Goal: Task Accomplishment & Management: Complete application form

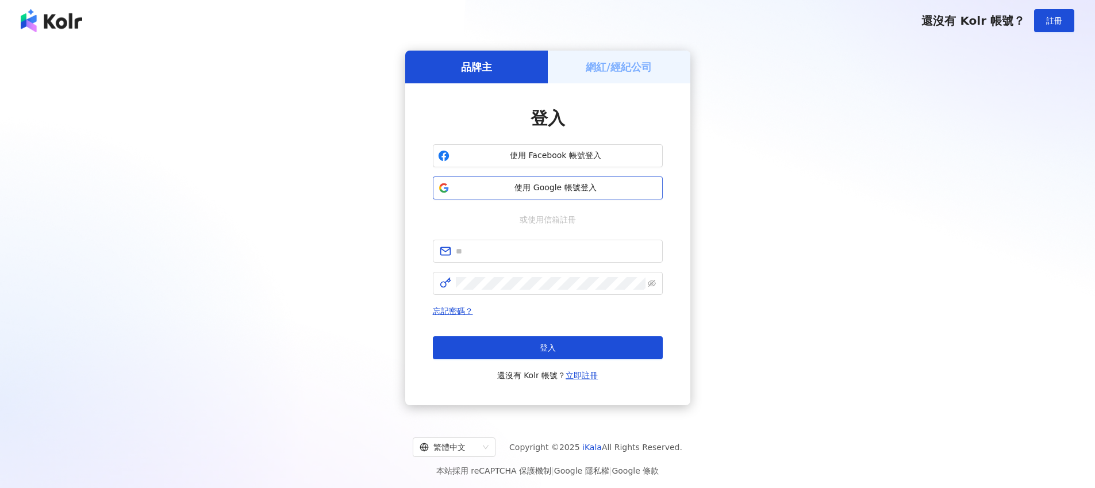
click at [579, 184] on span "使用 Google 帳號登入" at bounding box center [555, 187] width 203 height 11
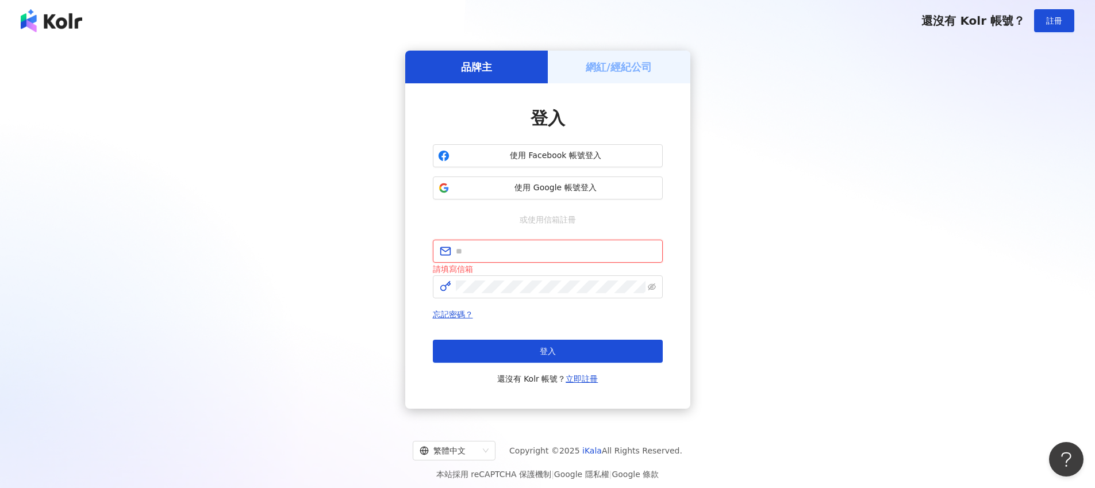
click at [500, 251] on input "text" at bounding box center [556, 251] width 200 height 13
type input "**********"
click at [502, 294] on span at bounding box center [548, 286] width 230 height 23
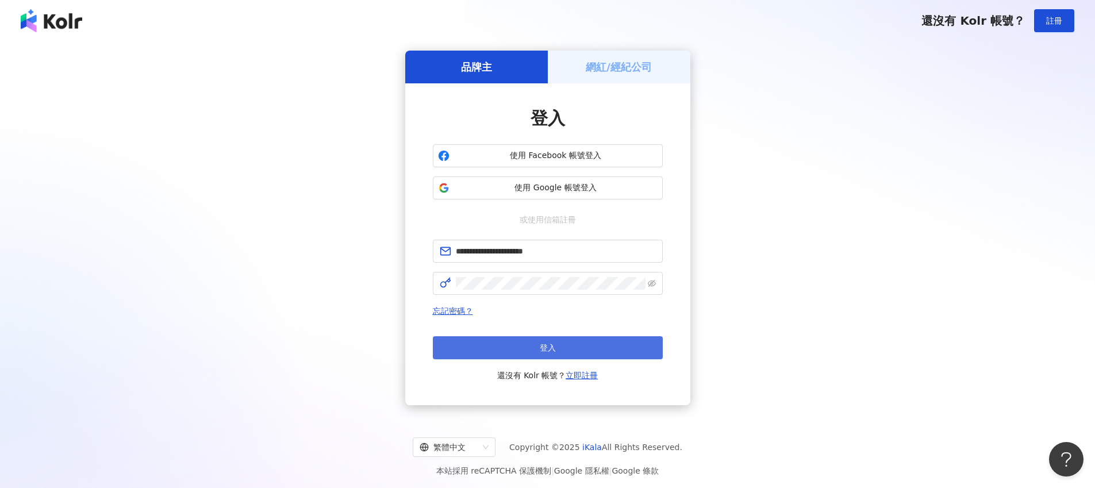
click at [553, 347] on span "登入" at bounding box center [548, 347] width 16 height 9
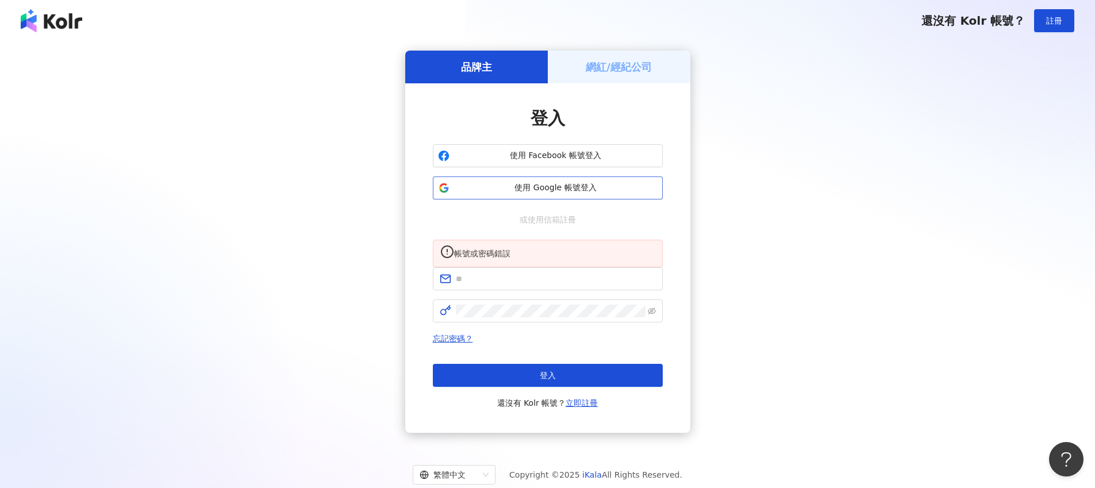
click at [568, 186] on span "使用 Google 帳號登入" at bounding box center [555, 187] width 203 height 11
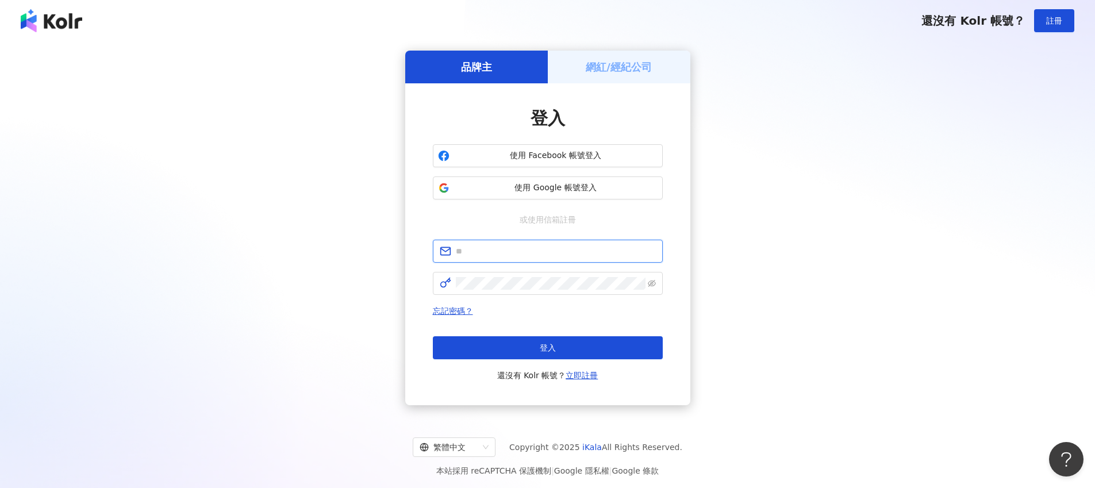
click at [532, 252] on input "text" at bounding box center [556, 251] width 200 height 13
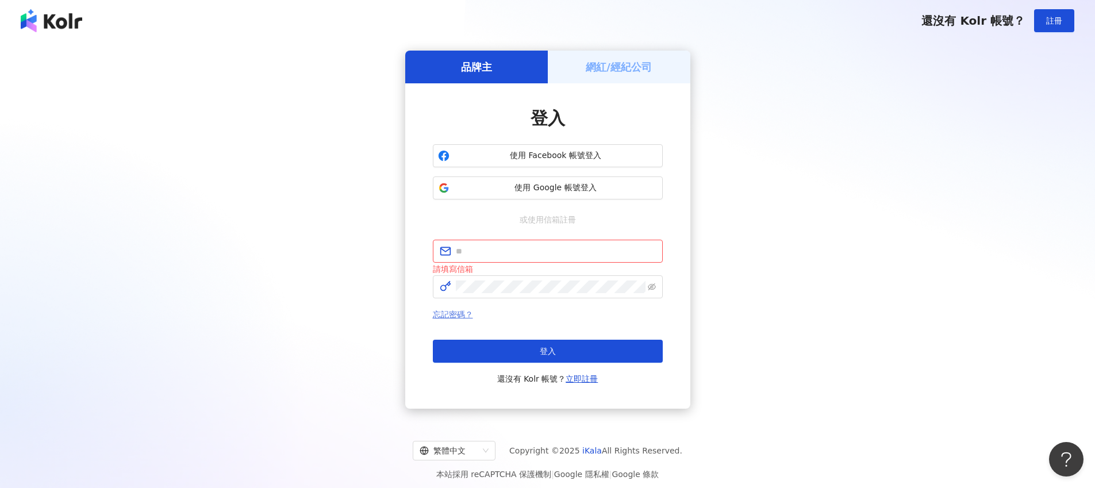
click at [457, 310] on link "忘記密碼？" at bounding box center [453, 314] width 40 height 9
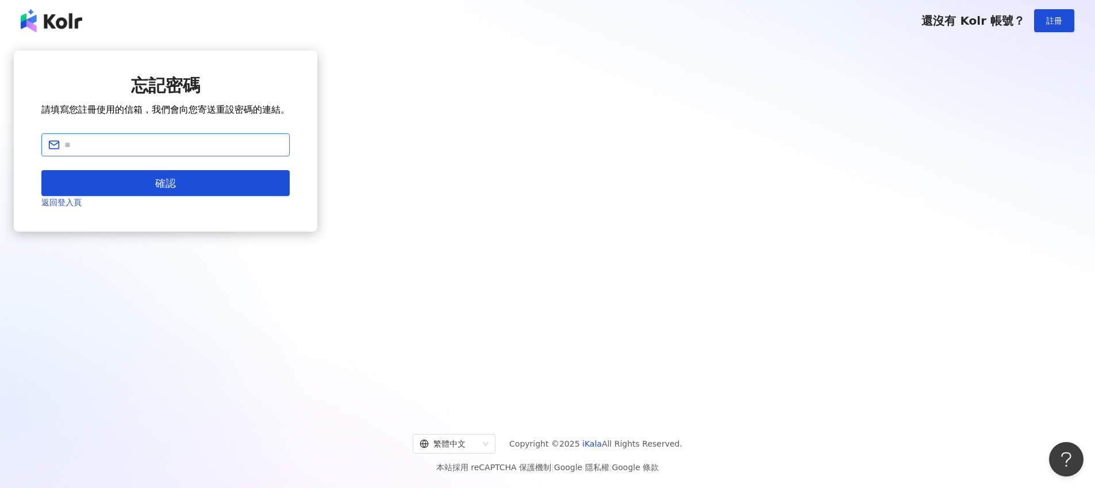
click at [283, 151] on input "text" at bounding box center [173, 145] width 218 height 13
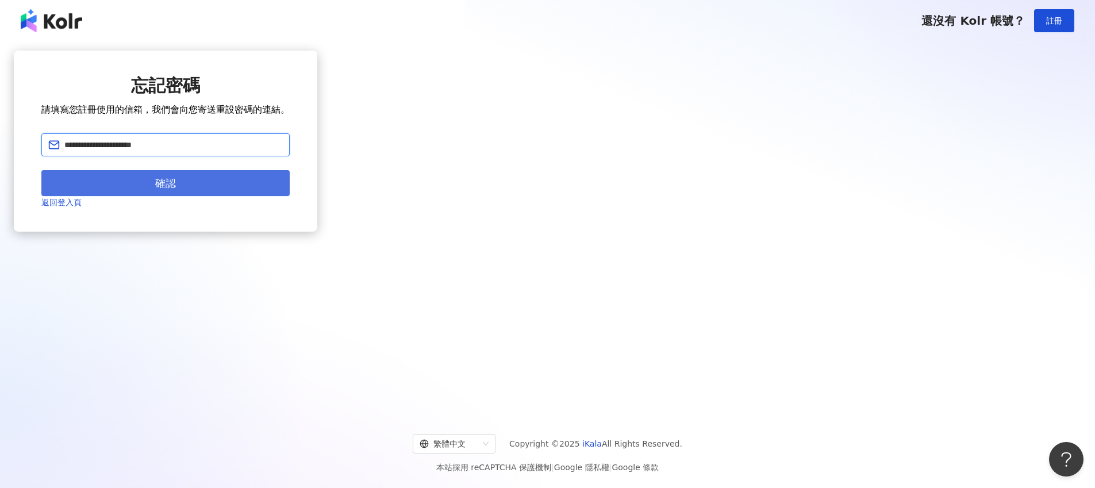
type input "**********"
click at [290, 196] on button "確認" at bounding box center [165, 183] width 248 height 26
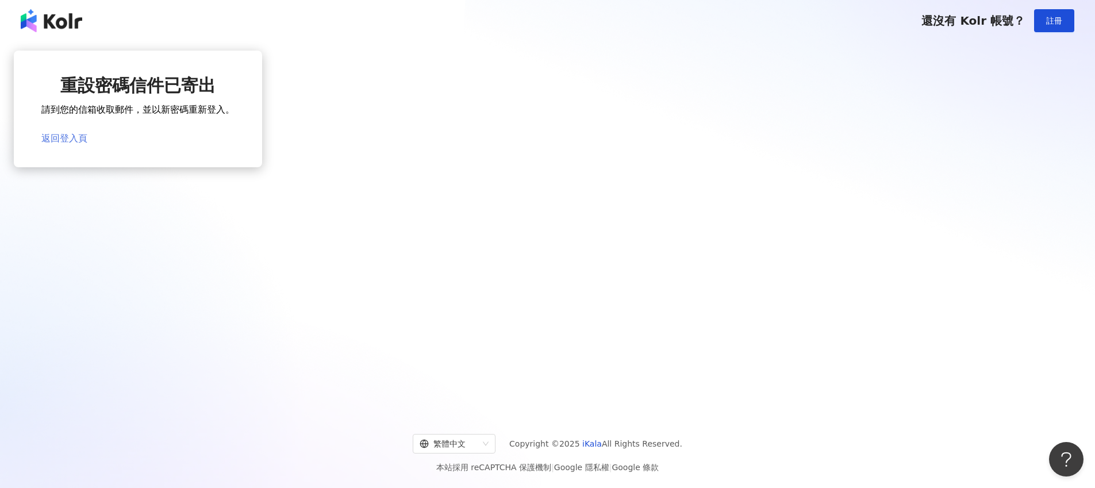
click at [87, 143] on link "返回登入頁" at bounding box center [64, 138] width 46 height 11
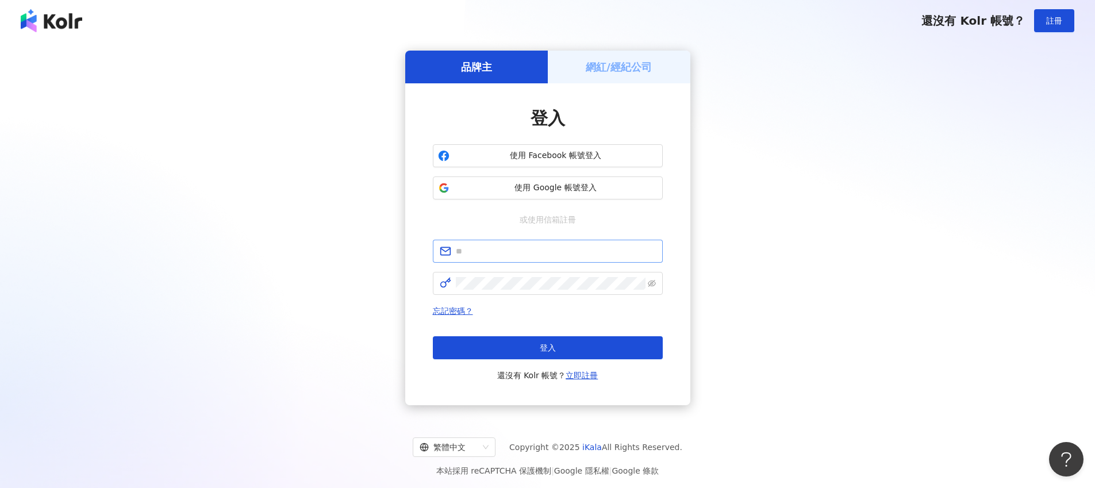
click at [513, 259] on span at bounding box center [548, 251] width 230 height 23
type input "**********"
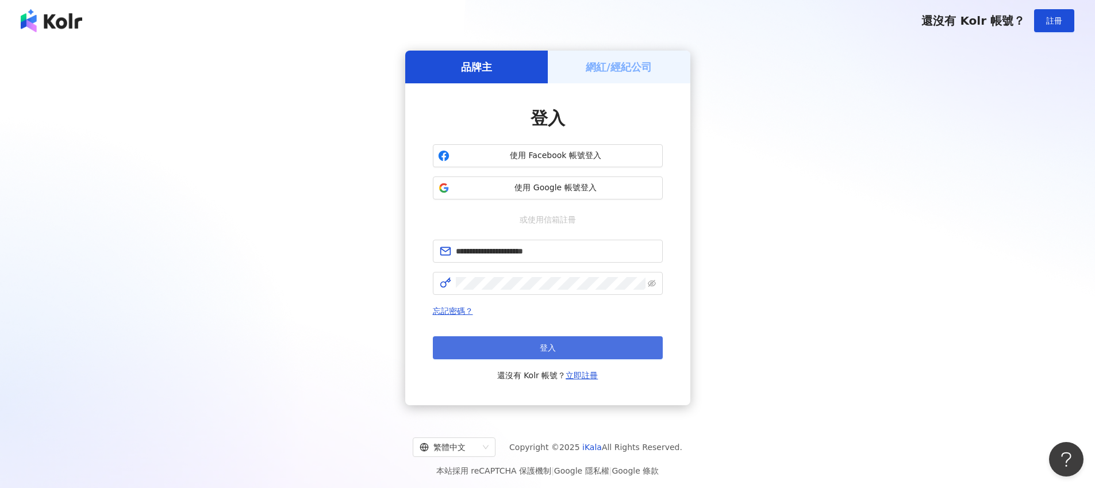
click at [588, 348] on button "登入" at bounding box center [548, 347] width 230 height 23
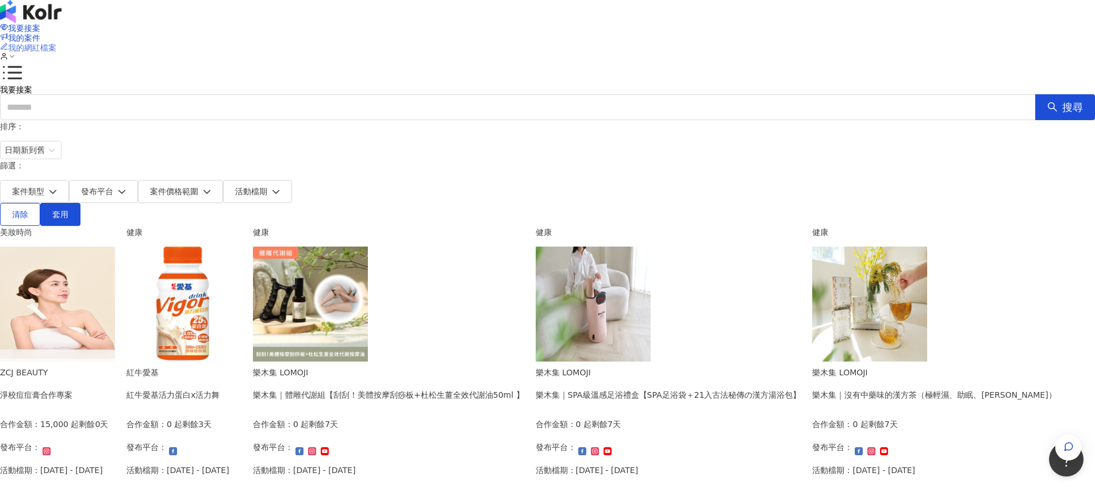
click at [56, 43] on span "我的網紅檔案" at bounding box center [32, 47] width 48 height 9
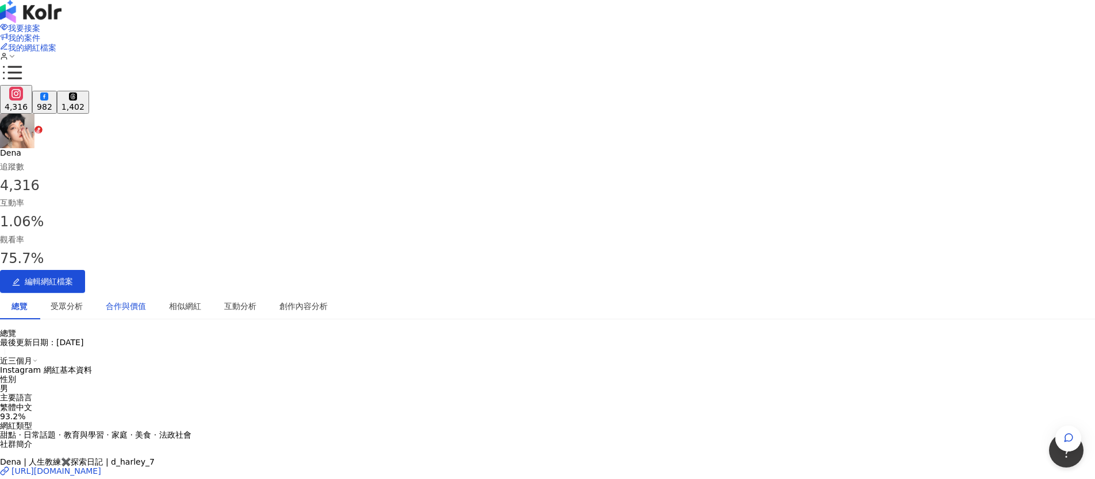
click at [146, 300] on div "合作與價值" at bounding box center [126, 306] width 40 height 13
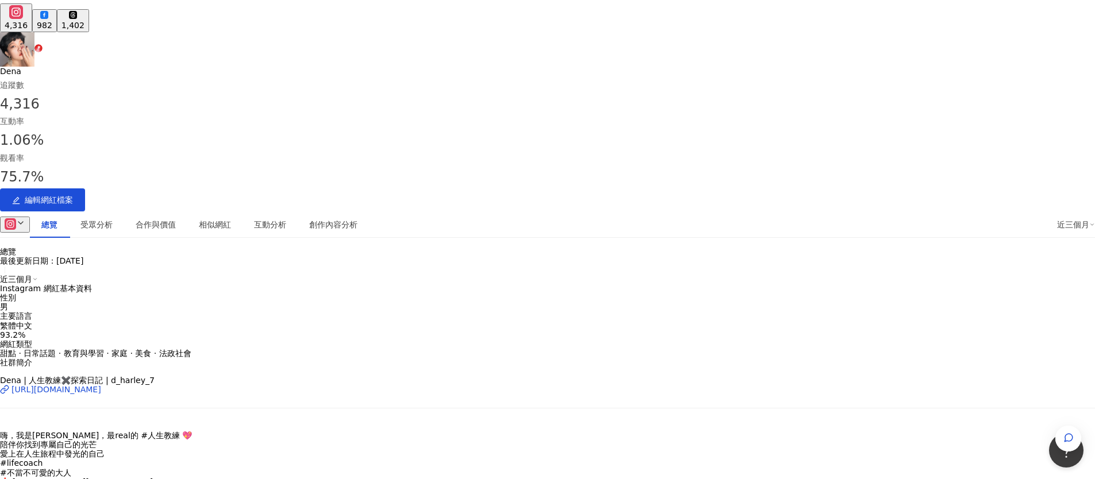
click at [25, 218] on icon at bounding box center [20, 222] width 9 height 9
click at [241, 108] on button "Facebook" at bounding box center [239, 108] width 59 height 16
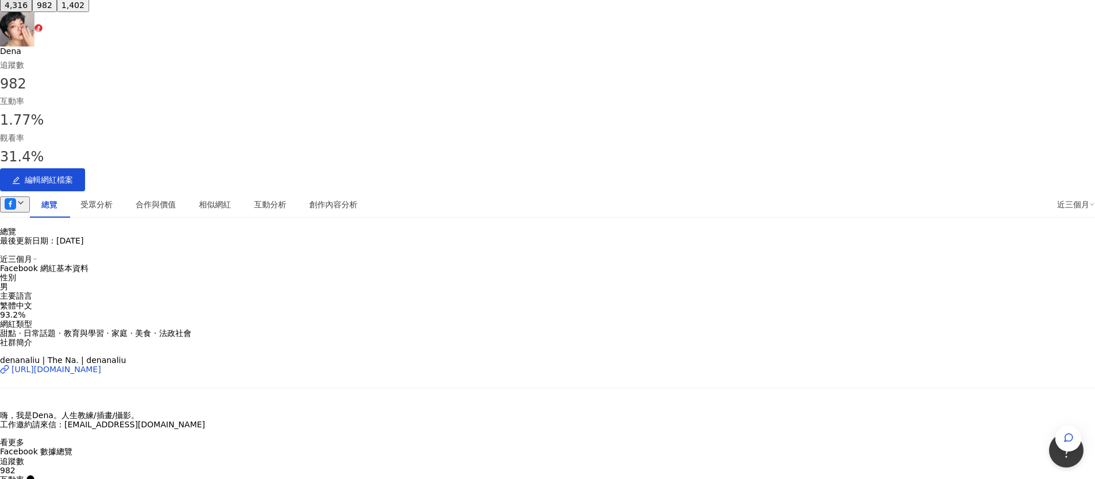
scroll to position [87, 0]
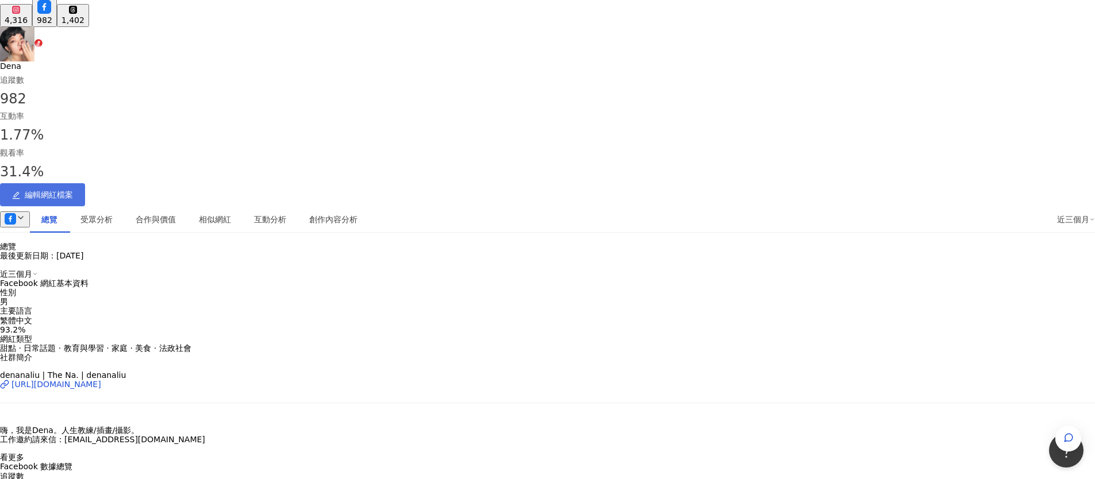
click at [73, 190] on span "編輯網紅檔案" at bounding box center [49, 194] width 48 height 9
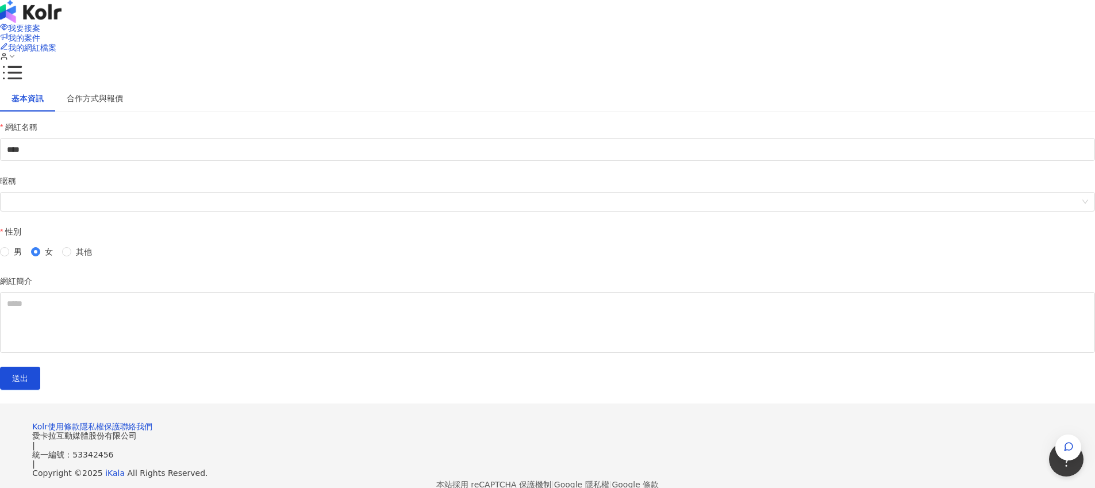
scroll to position [160, 0]
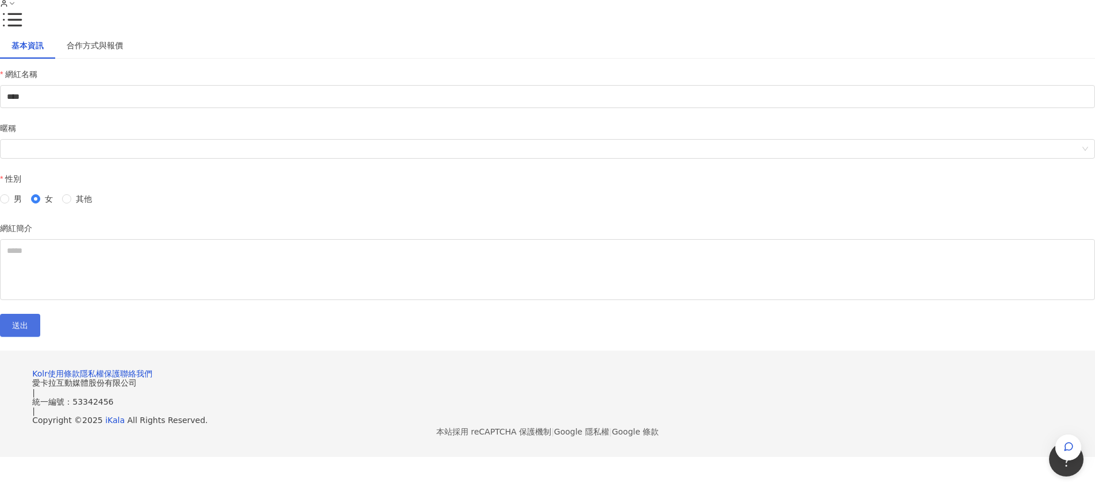
click at [40, 314] on button "送出" at bounding box center [20, 325] width 40 height 23
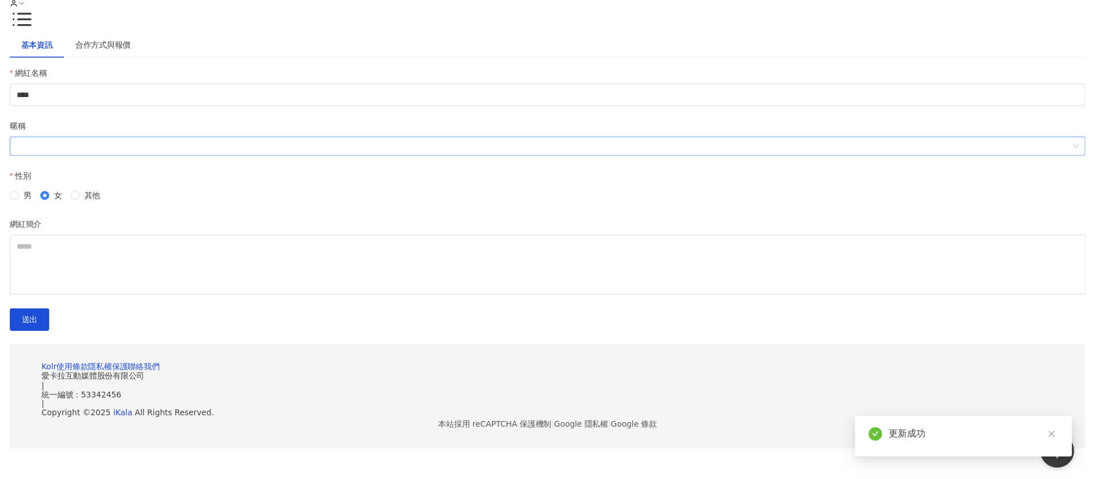
scroll to position [0, 0]
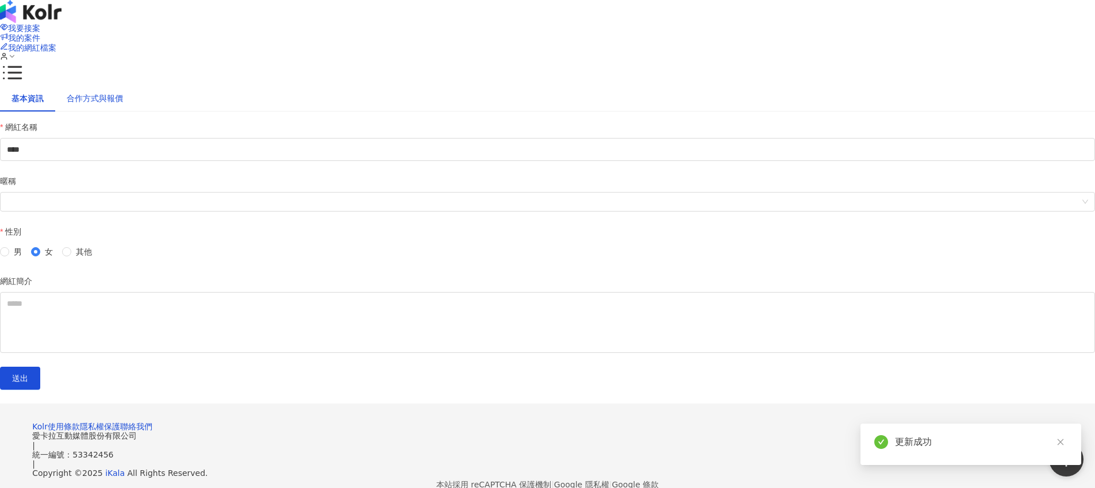
click at [123, 105] on div "合作方式與報價" at bounding box center [95, 98] width 56 height 13
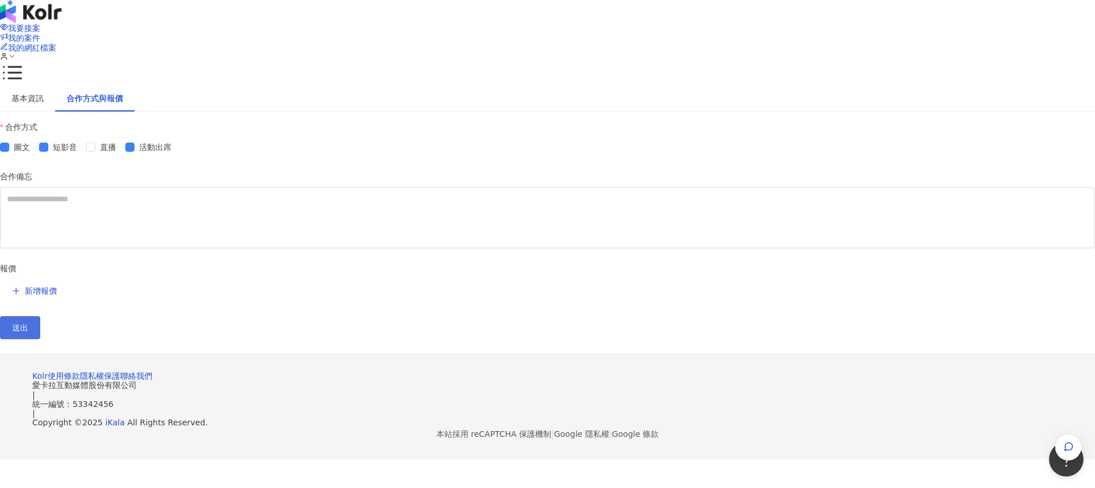
click at [40, 339] on button "送出" at bounding box center [20, 327] width 40 height 23
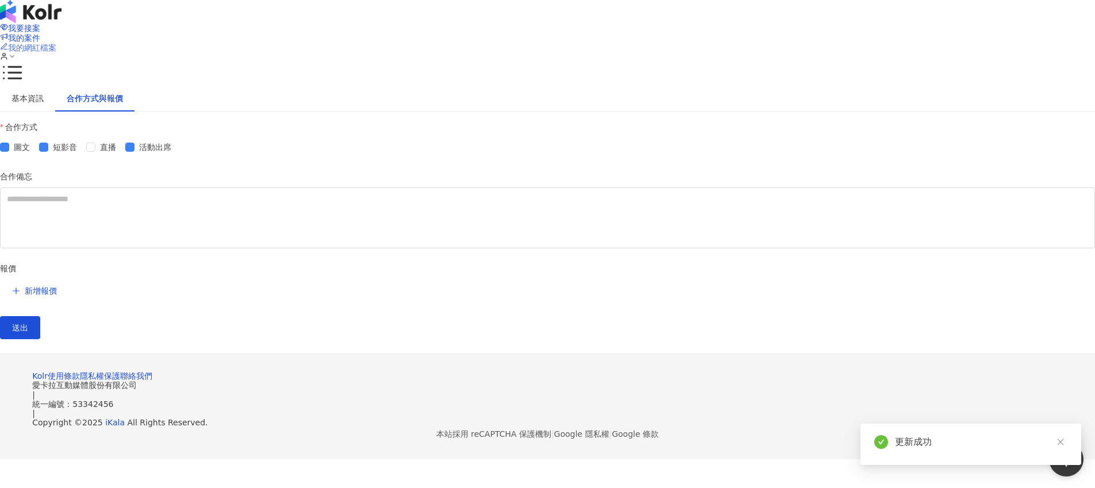
click at [56, 43] on span "我的網紅檔案" at bounding box center [32, 47] width 48 height 9
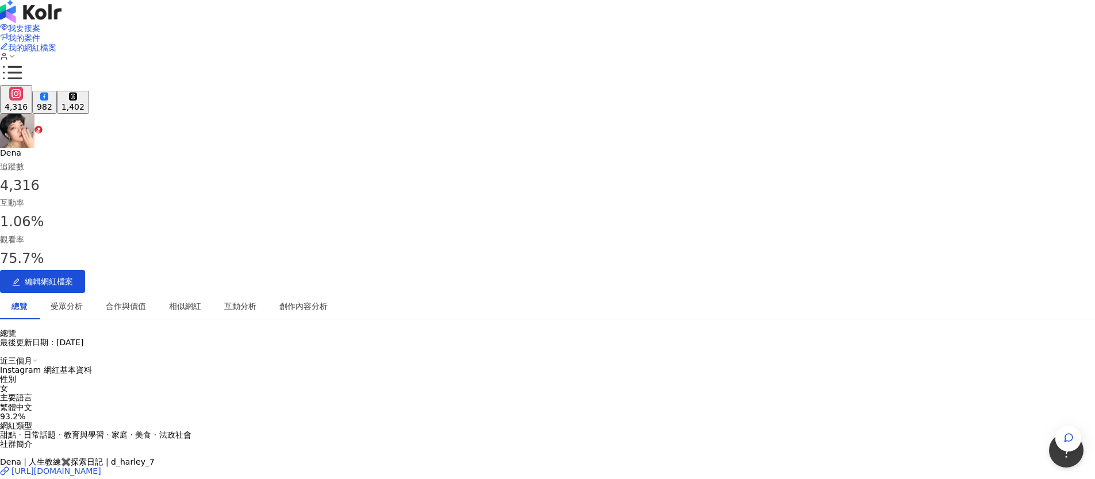
click at [89, 91] on button "1,402" at bounding box center [73, 102] width 32 height 22
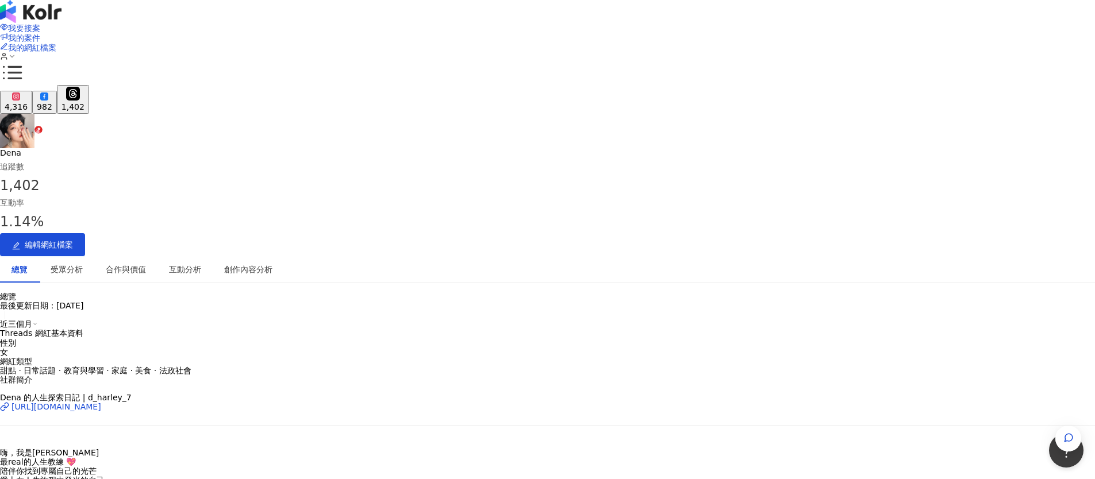
click at [32, 91] on button "4,316" at bounding box center [16, 102] width 32 height 22
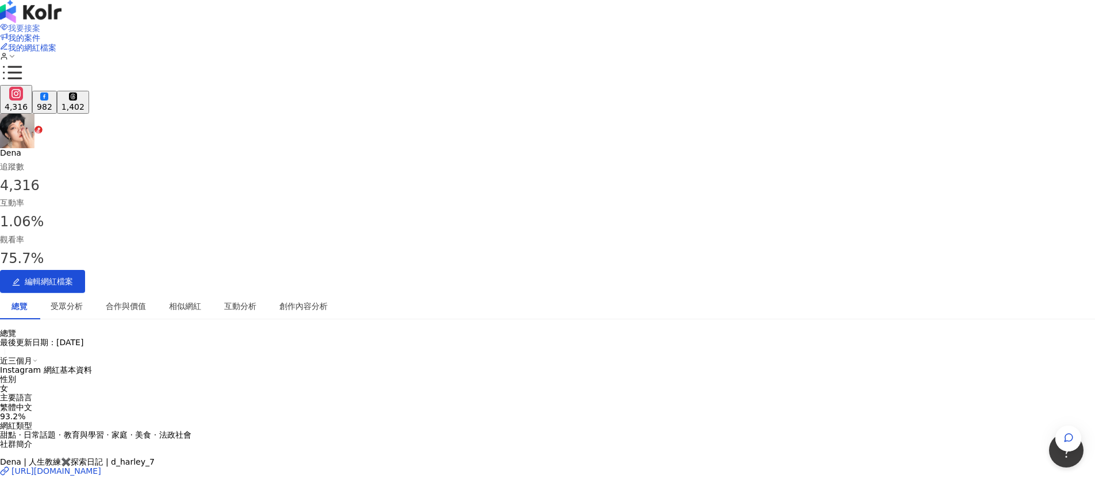
click at [40, 24] on span "我要接案" at bounding box center [24, 28] width 32 height 9
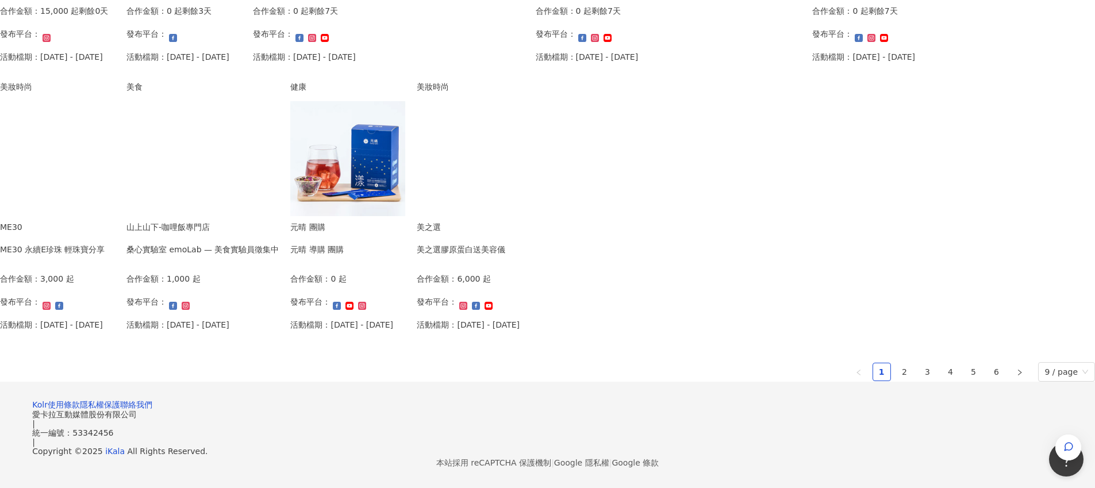
scroll to position [665, 0]
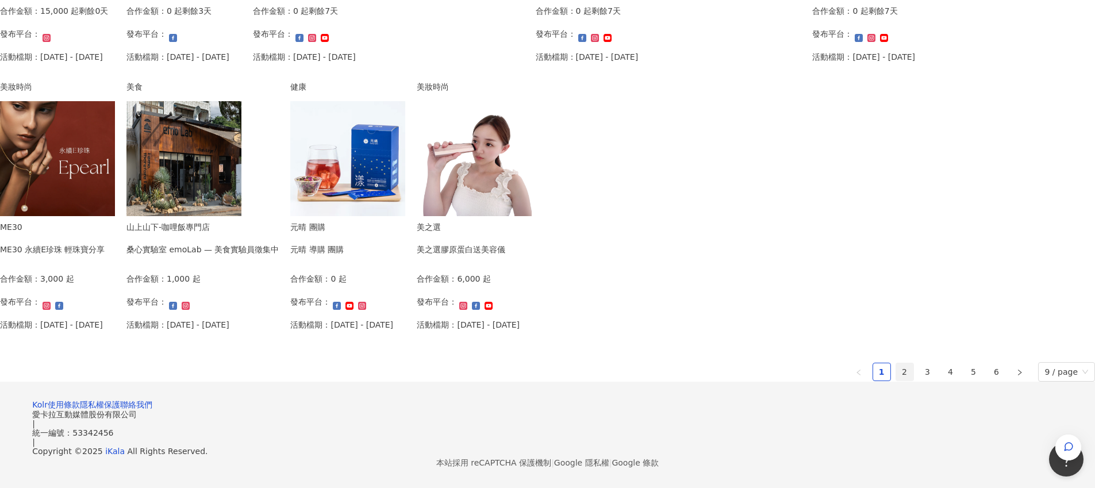
click at [896, 380] on link "2" at bounding box center [904, 371] width 17 height 17
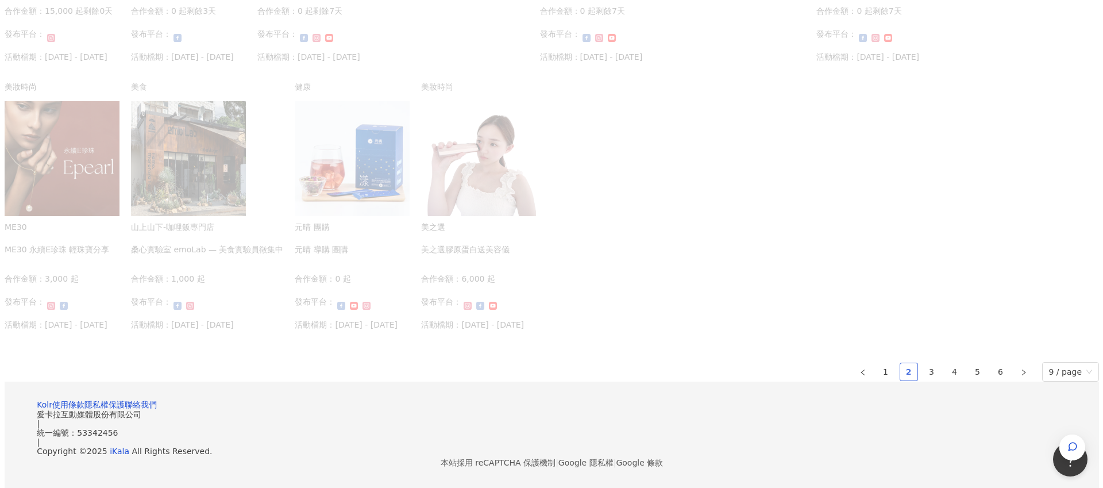
scroll to position [662, 0]
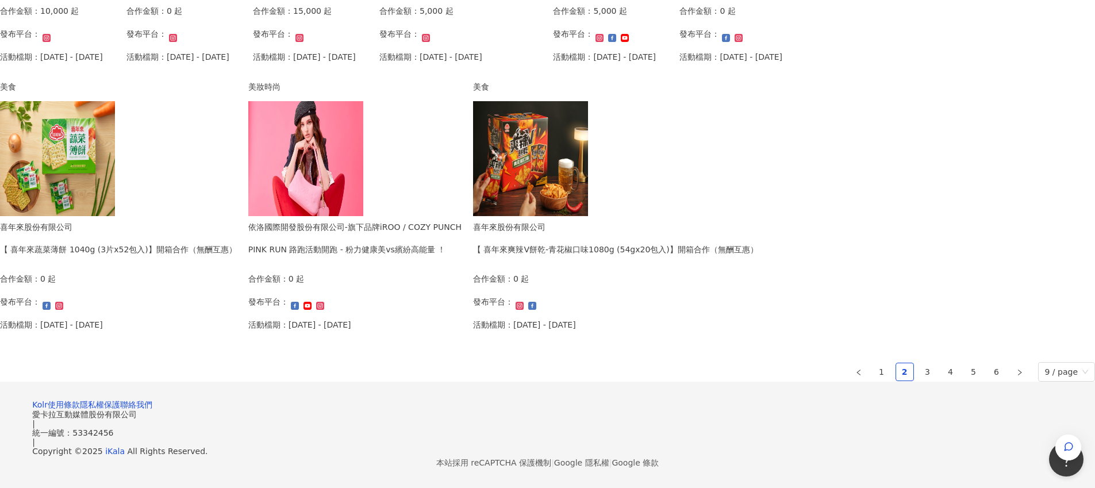
click at [462, 256] on div "PINK RUN 路跑活動開跑 - 粉力健康美vs繽紛高能量 ！" at bounding box center [354, 249] width 213 height 13
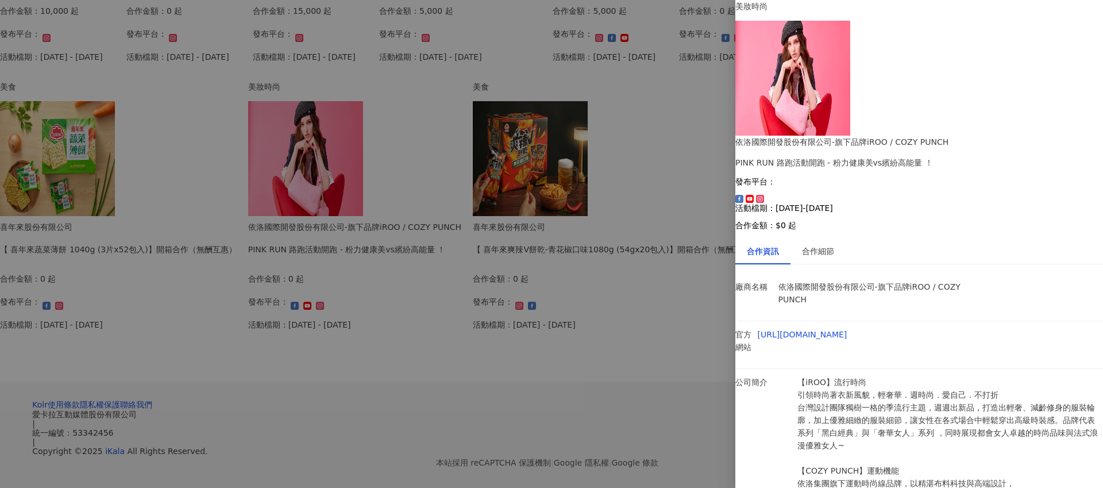
scroll to position [18, 0]
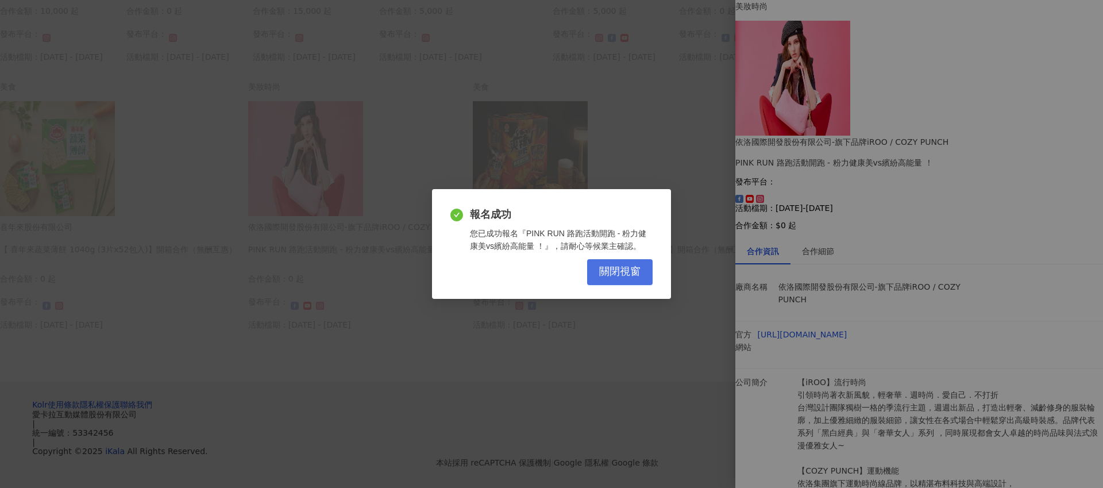
click at [641, 271] on button "關閉視窗" at bounding box center [620, 272] width 66 height 26
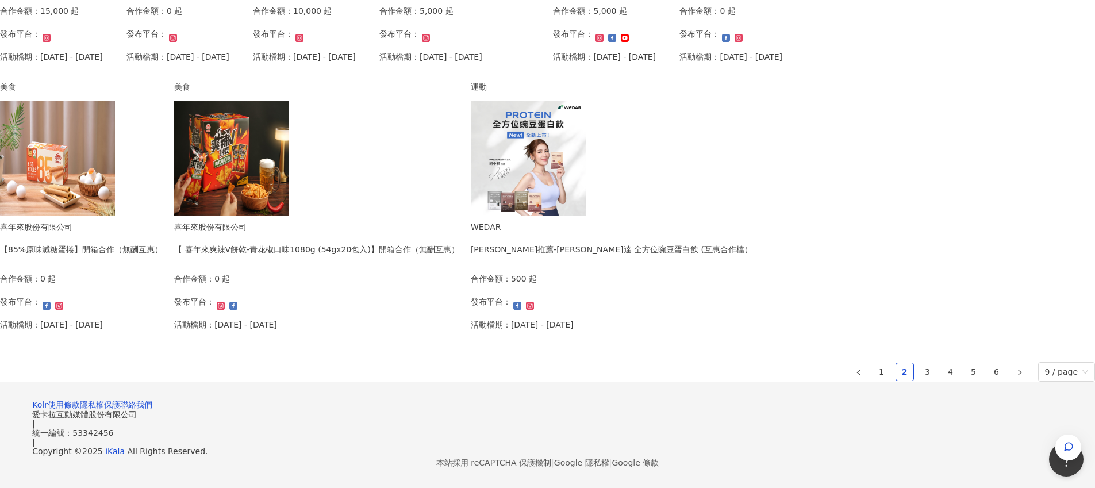
scroll to position [744, 0]
click at [919, 363] on link "3" at bounding box center [927, 371] width 17 height 17
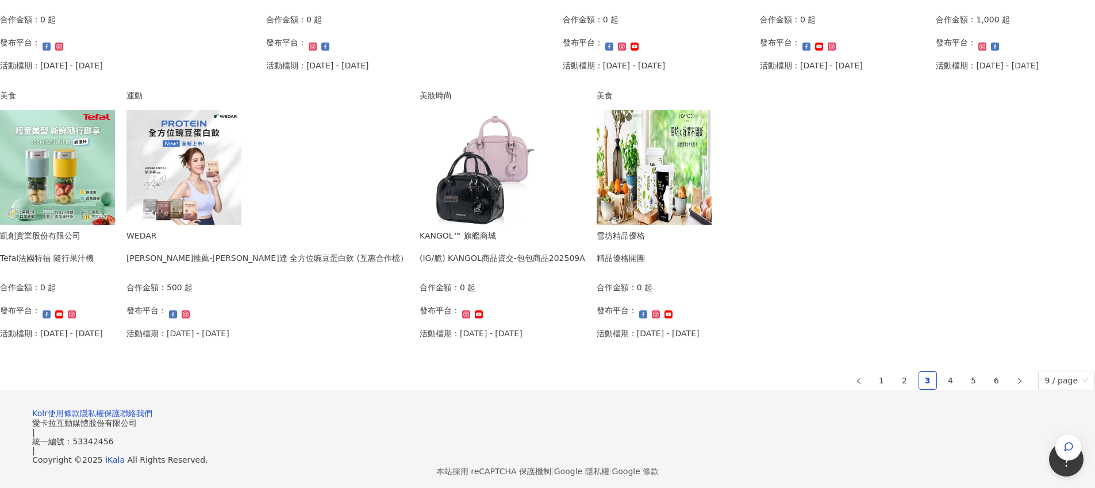
scroll to position [747, 0]
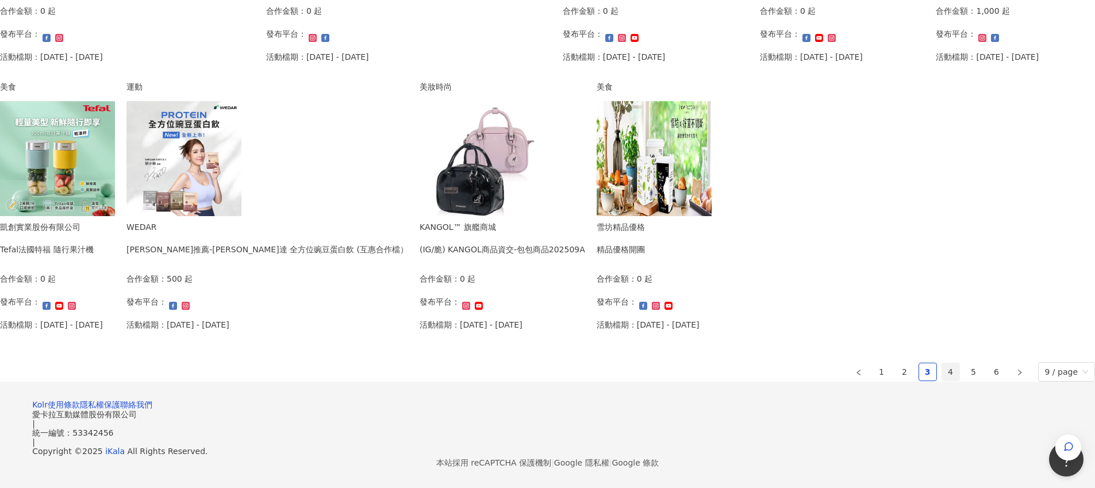
click at [942, 363] on link "4" at bounding box center [950, 371] width 17 height 17
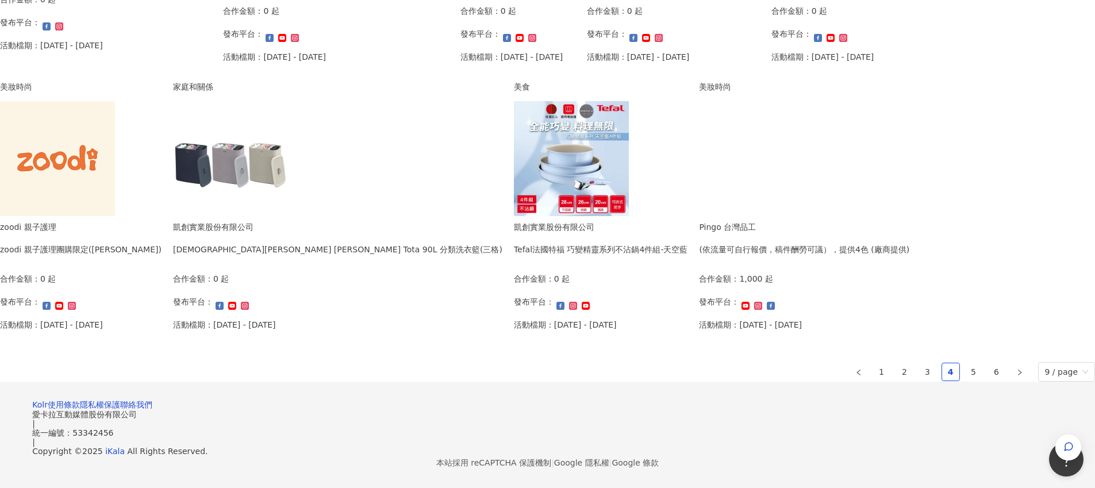
scroll to position [745, 0]
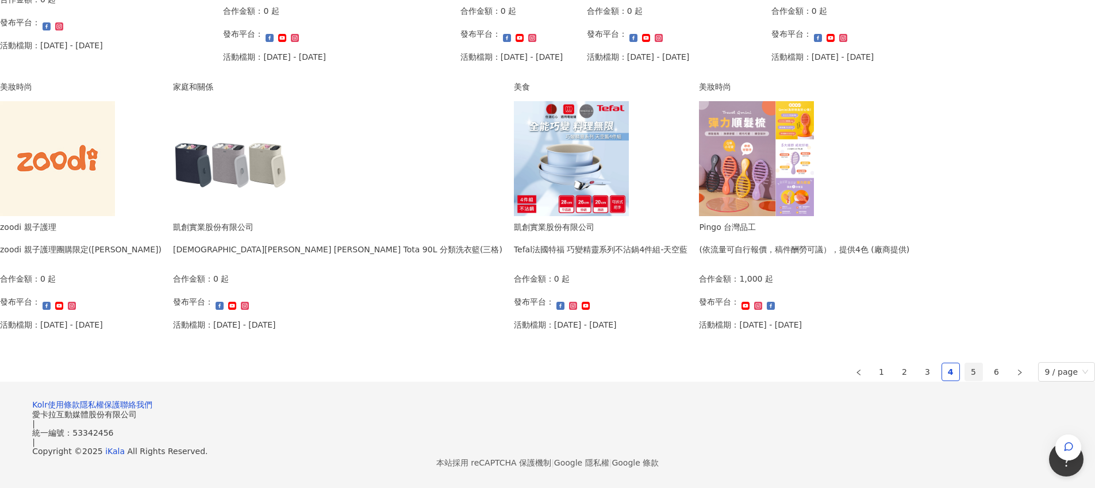
click at [965, 363] on link "5" at bounding box center [973, 371] width 17 height 17
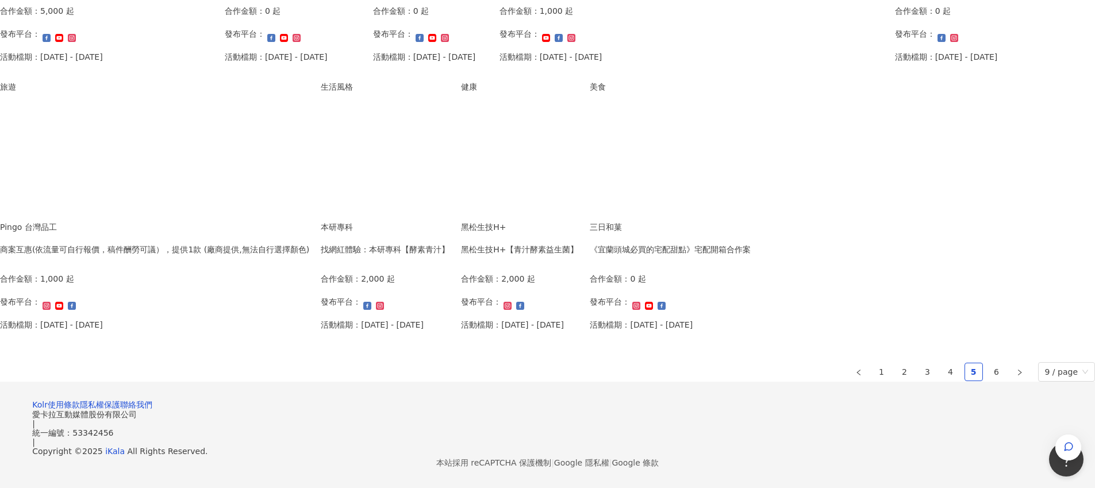
scroll to position [744, 0]
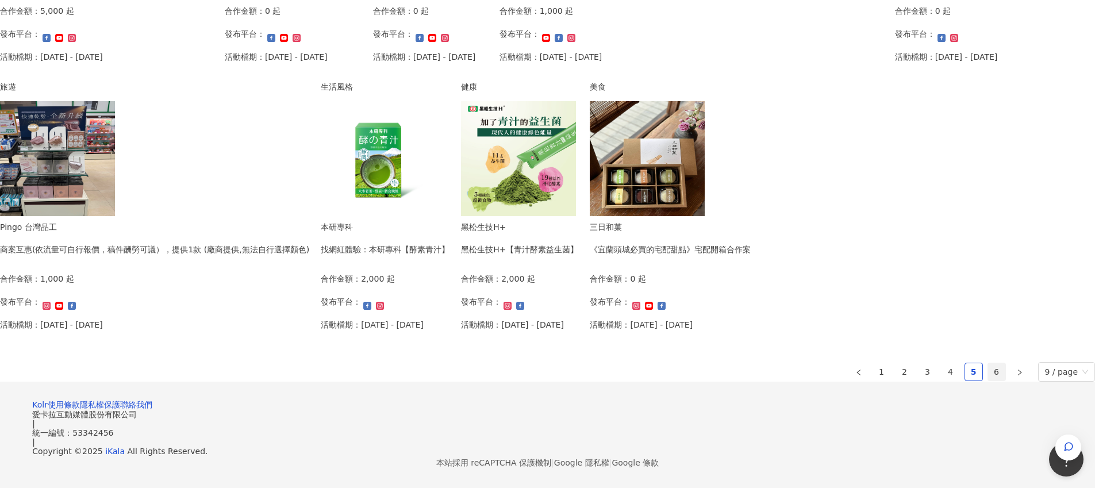
click at [988, 363] on link "6" at bounding box center [996, 371] width 17 height 17
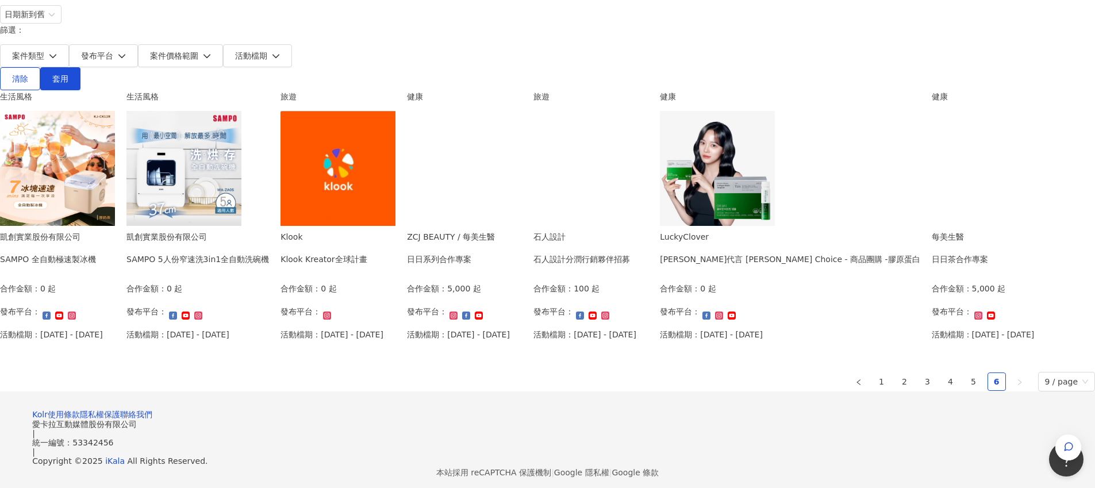
scroll to position [87, 0]
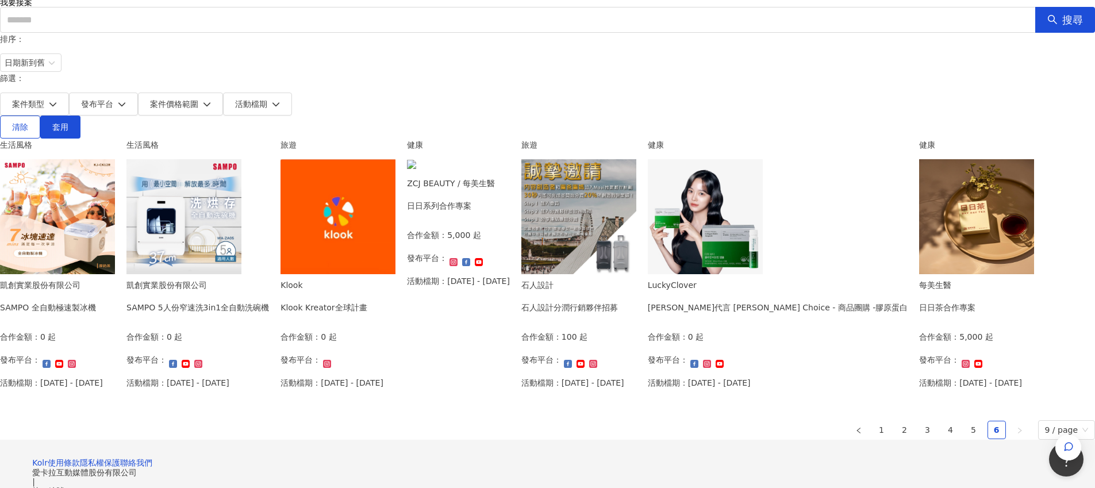
click at [395, 222] on img at bounding box center [337, 216] width 115 height 115
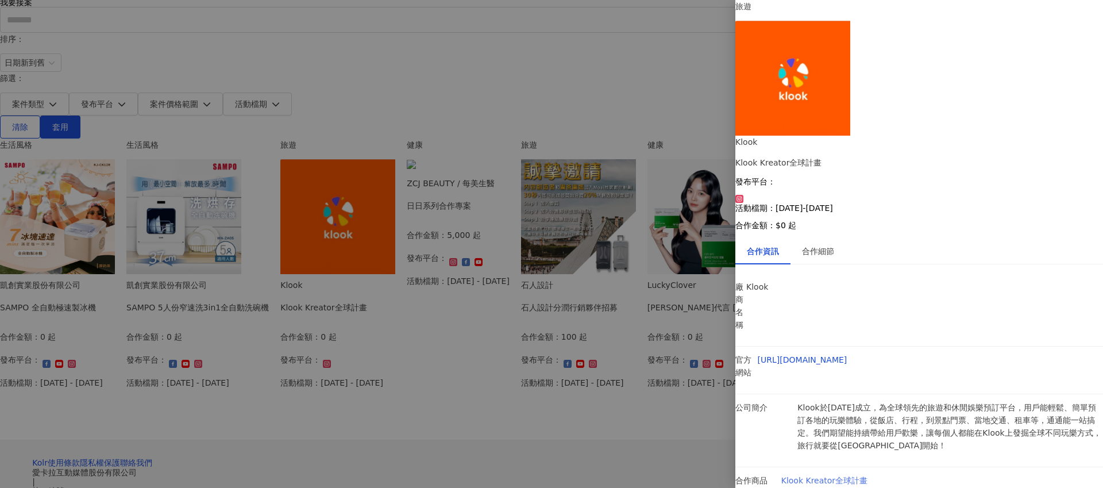
click at [863, 476] on link "Klook Kreator全球計畫" at bounding box center [825, 480] width 86 height 9
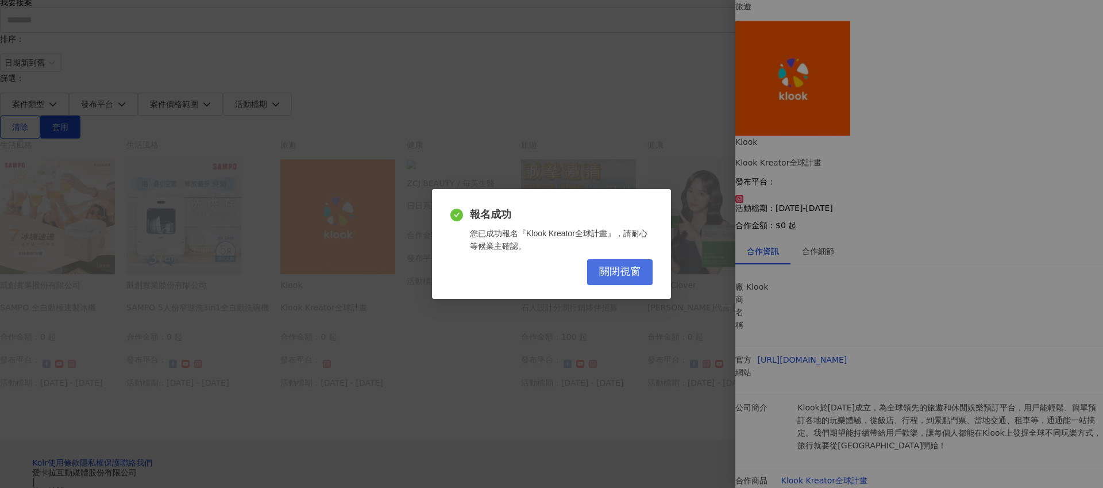
click at [610, 274] on span "關閉視窗" at bounding box center [619, 272] width 41 height 13
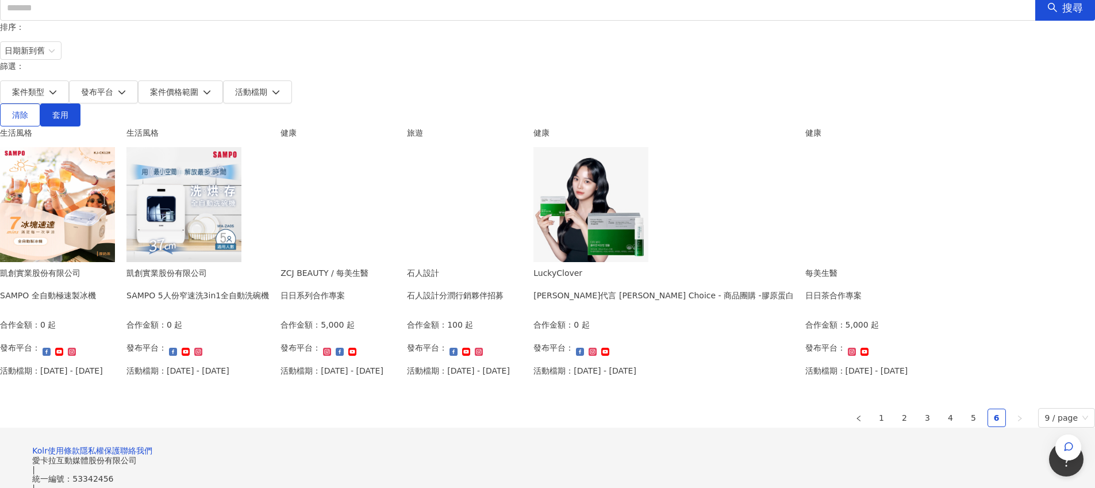
scroll to position [0, 0]
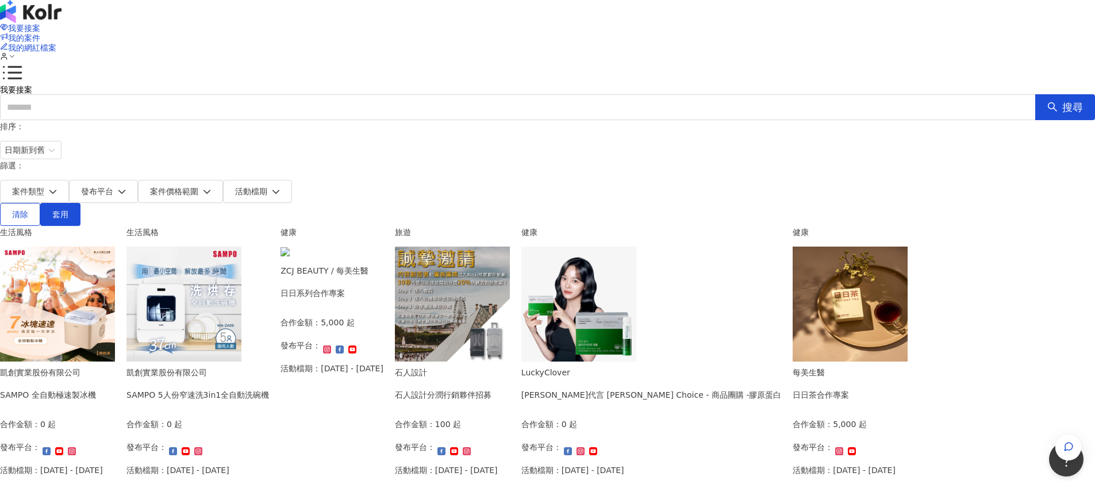
click at [61, 23] on img at bounding box center [30, 11] width 61 height 23
